Goal: Information Seeking & Learning: Learn about a topic

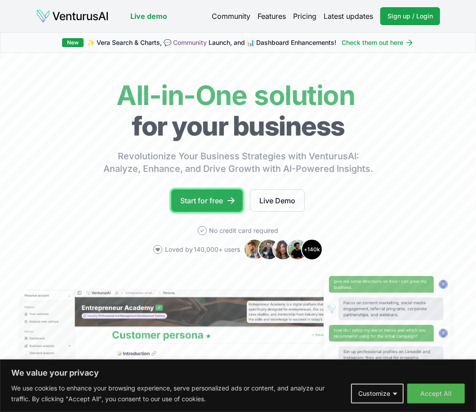
click at [212, 198] on link "Start for free" at bounding box center [206, 201] width 71 height 22
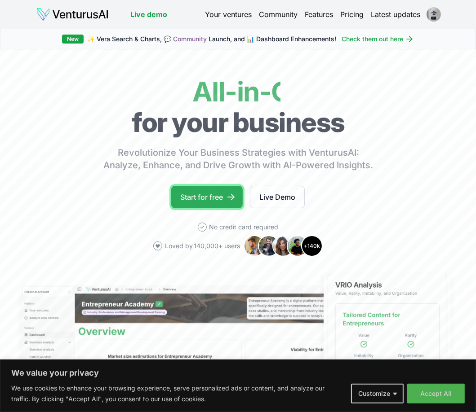
click at [212, 195] on link "Start for free" at bounding box center [206, 197] width 71 height 22
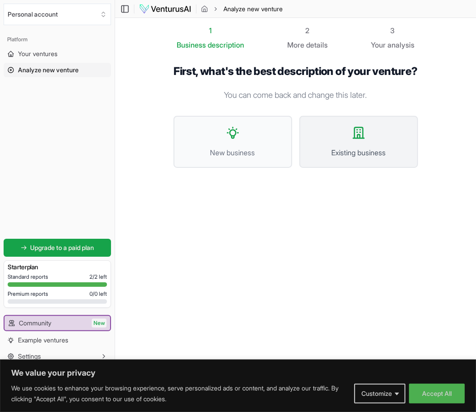
click at [355, 140] on icon at bounding box center [358, 133] width 14 height 14
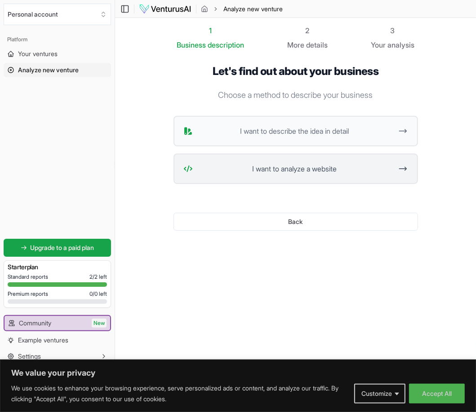
click at [362, 168] on span "I want to analyze a website" at bounding box center [294, 168] width 197 height 11
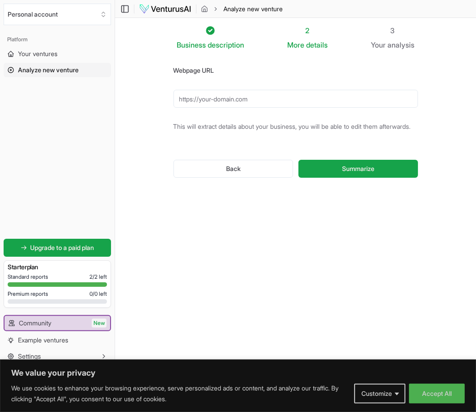
click at [251, 100] on input "Webpage URL" at bounding box center [295, 99] width 244 height 18
type input "[URL][DOMAIN_NAME]"
click at [339, 178] on button "Summarize" at bounding box center [357, 169] width 119 height 18
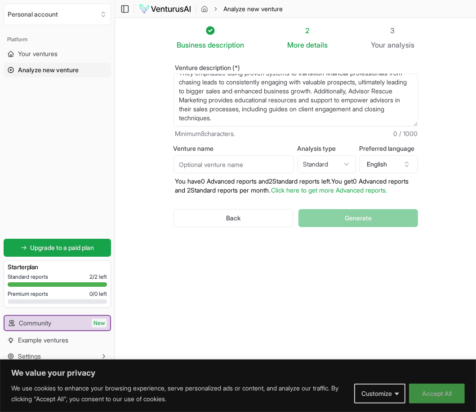
click at [440, 393] on button "Accept All" at bounding box center [437, 394] width 56 height 20
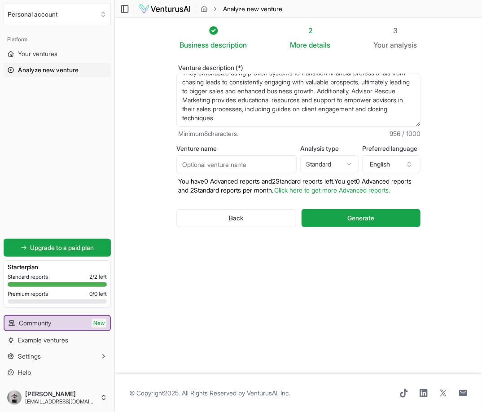
click at [345, 226] on button "Generate" at bounding box center [361, 218] width 119 height 18
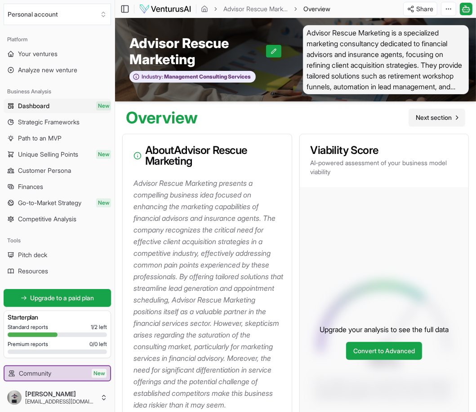
click at [434, 117] on span "Next section" at bounding box center [433, 117] width 36 height 9
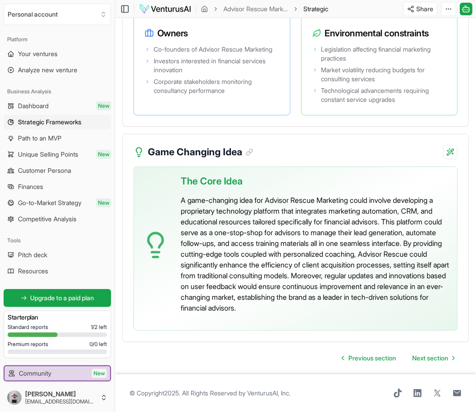
scroll to position [2472, 0]
click at [424, 358] on span "Next section" at bounding box center [430, 358] width 36 height 9
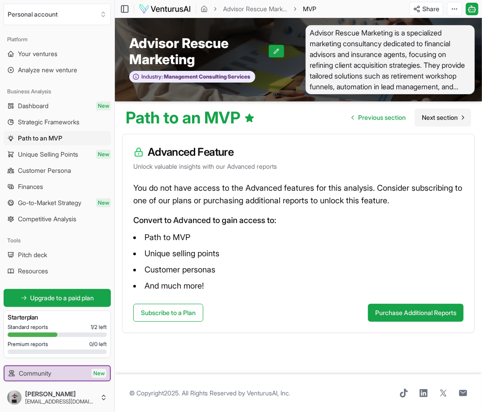
click at [436, 116] on span "Next section" at bounding box center [440, 117] width 36 height 9
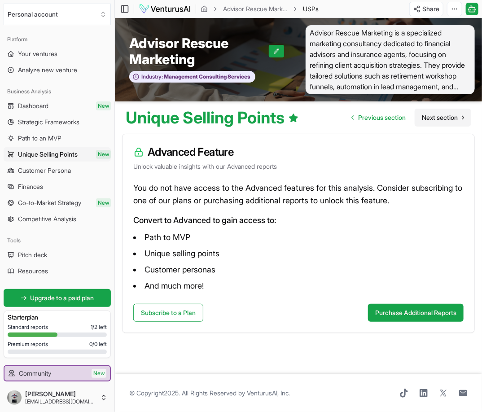
click at [437, 116] on span "Next section" at bounding box center [440, 117] width 36 height 9
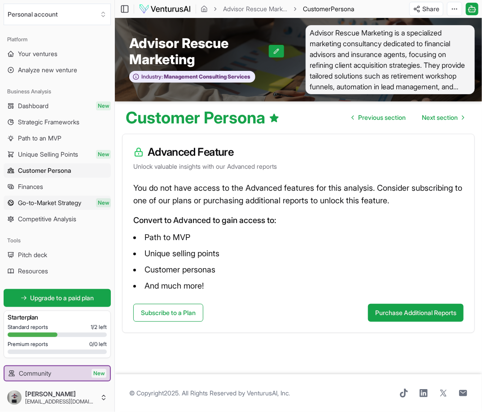
click at [56, 201] on span "Go-to-Market Strategy" at bounding box center [49, 203] width 63 height 9
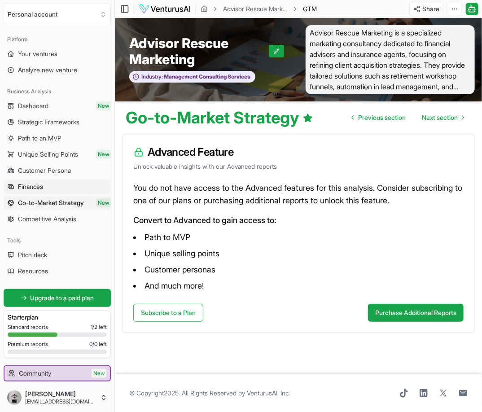
click at [28, 186] on span "Finances" at bounding box center [30, 186] width 25 height 9
